Goal: Navigation & Orientation: Go to known website

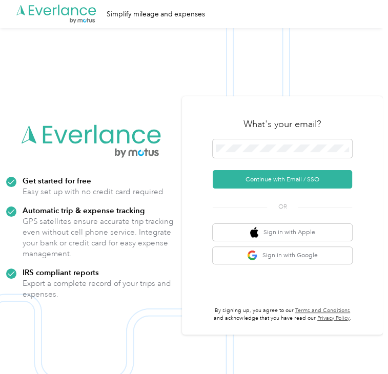
click at [121, 244] on p "GPS satellites ensure accurate trip tracking even without cell phone service. I…" at bounding box center [99, 237] width 153 height 43
